Goal: Use online tool/utility: Utilize a website feature to perform a specific function

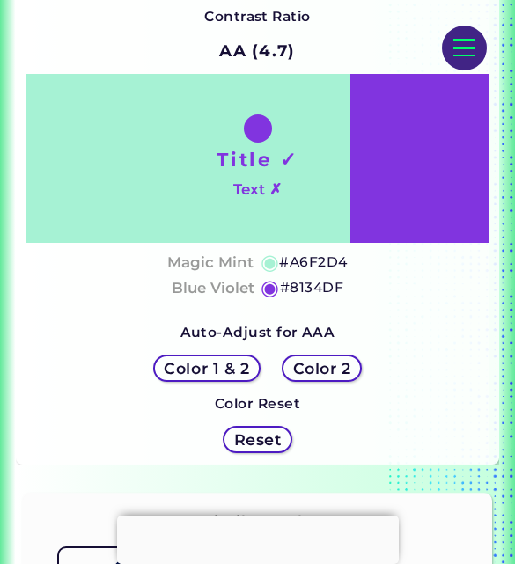
scroll to position [463, 0]
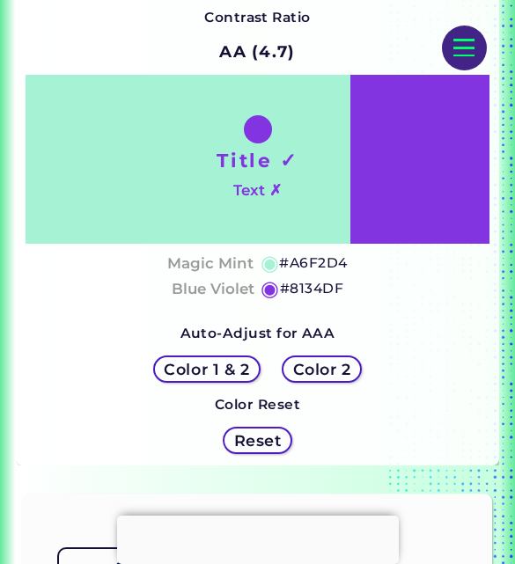
click at [224, 371] on h5 "Color 1 & 2" at bounding box center [206, 370] width 85 height 16
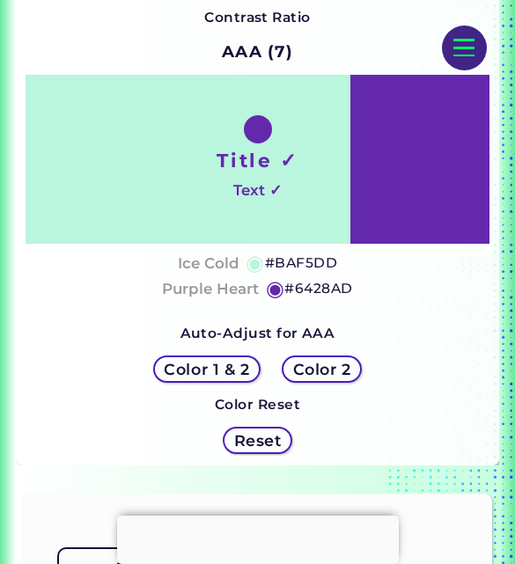
click at [350, 372] on h5 "Color 2" at bounding box center [322, 370] width 58 height 16
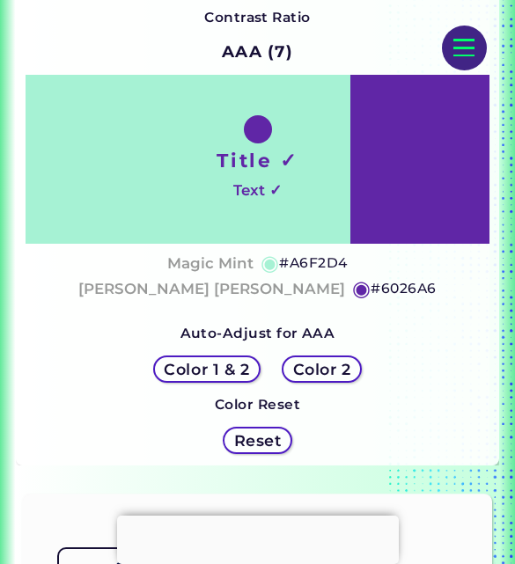
click at [277, 440] on h5 "Reset" at bounding box center [258, 441] width 48 height 16
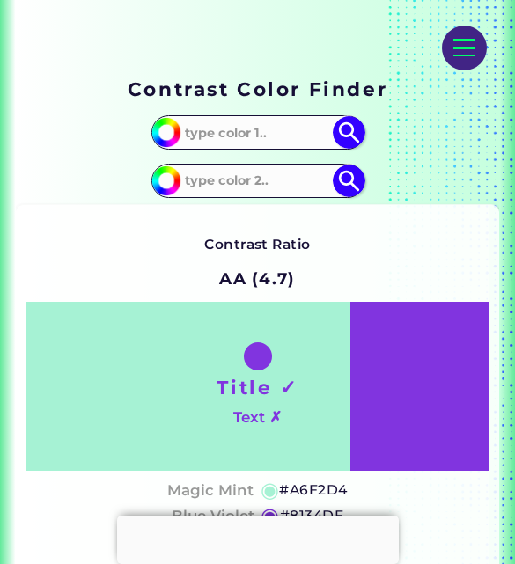
scroll to position [235, 0]
click at [164, 135] on input "#a6f2d4" at bounding box center [164, 130] width 27 height 27
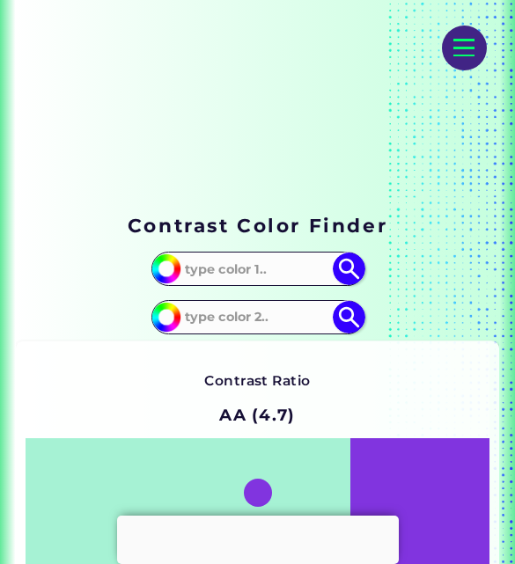
scroll to position [0, 0]
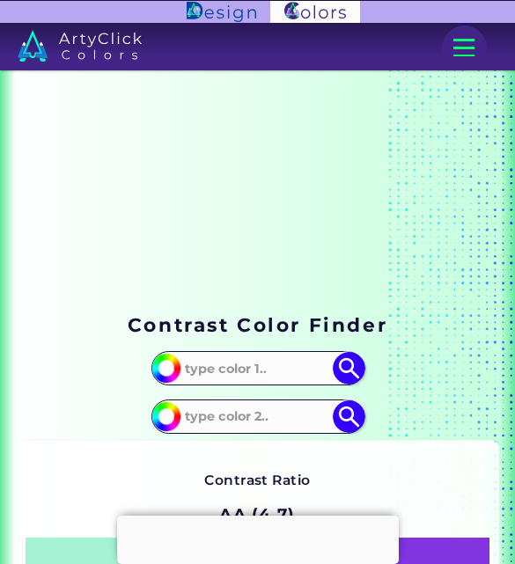
click at [218, 19] on img at bounding box center [222, 11] width 70 height 19
click at [461, 50] on div at bounding box center [464, 48] width 45 height 45
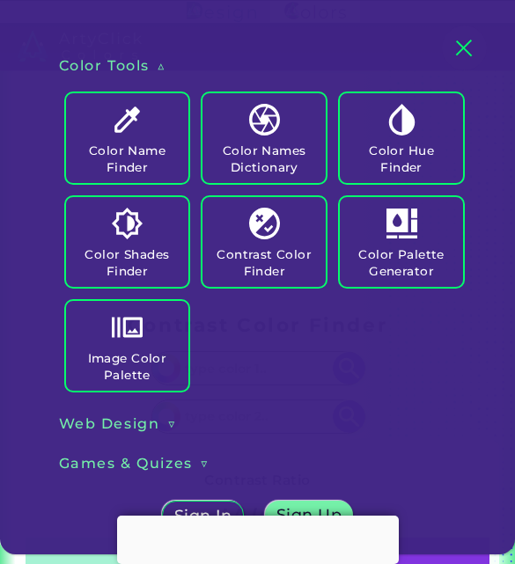
click at [147, 60] on h3 "Color Tools" at bounding box center [105, 65] width 92 height 19
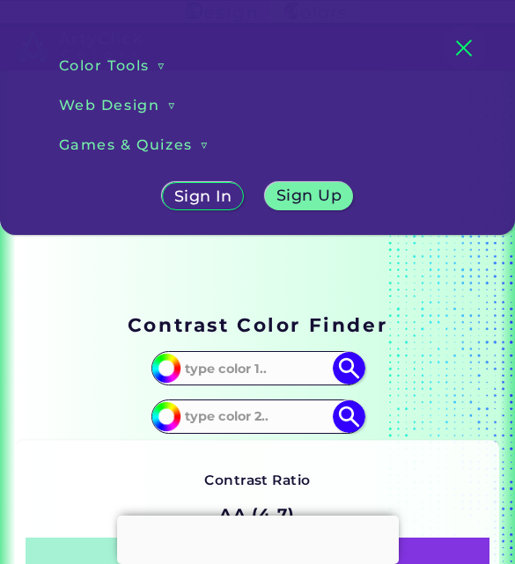
click at [163, 63] on h3 "▽" at bounding box center [162, 65] width 11 height 19
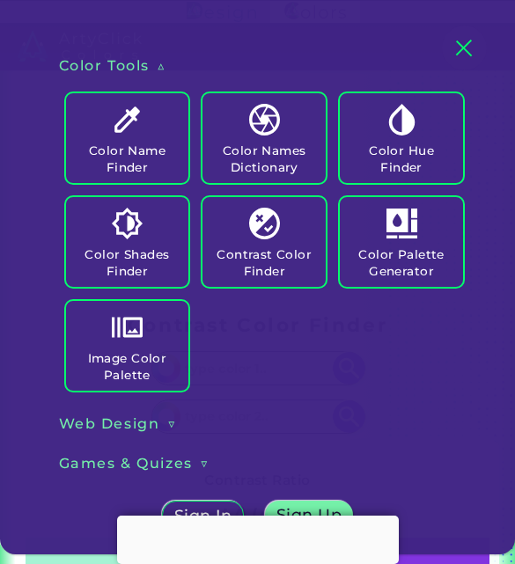
click at [426, 135] on link "Color Hue Finder" at bounding box center [401, 138] width 137 height 104
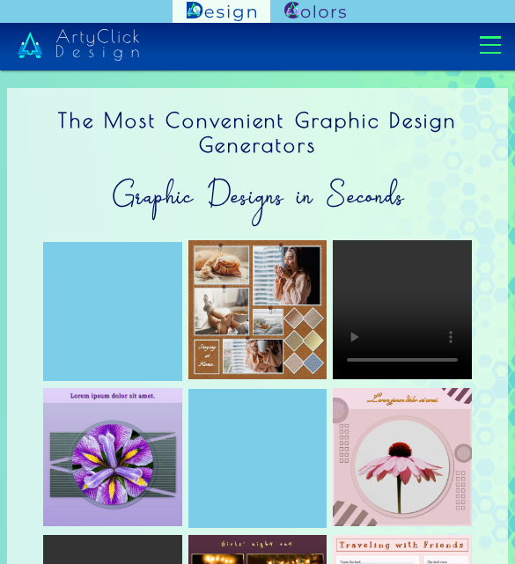
click at [474, 43] on div at bounding box center [257, 45] width 515 height 45
